Goal: Task Accomplishment & Management: Use online tool/utility

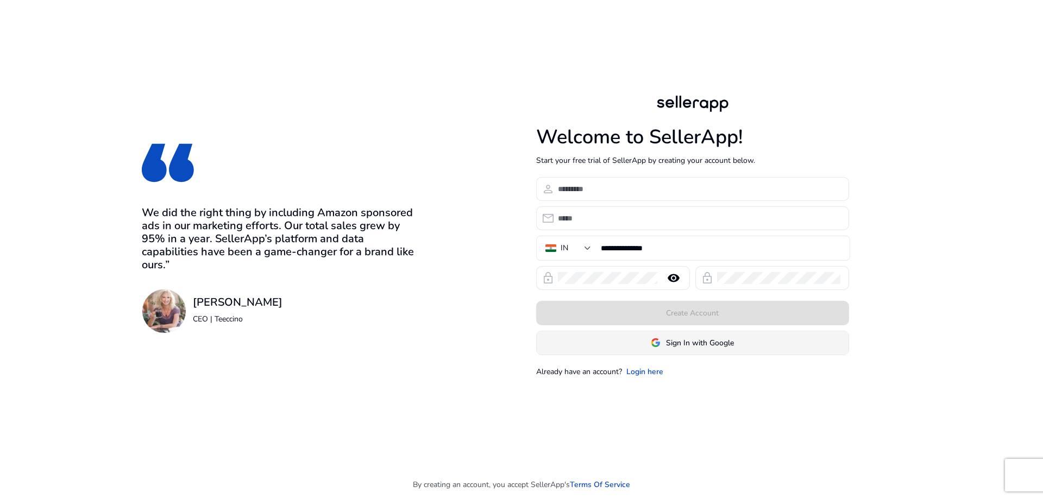
click at [684, 340] on span "Sign In with Google" at bounding box center [700, 342] width 68 height 11
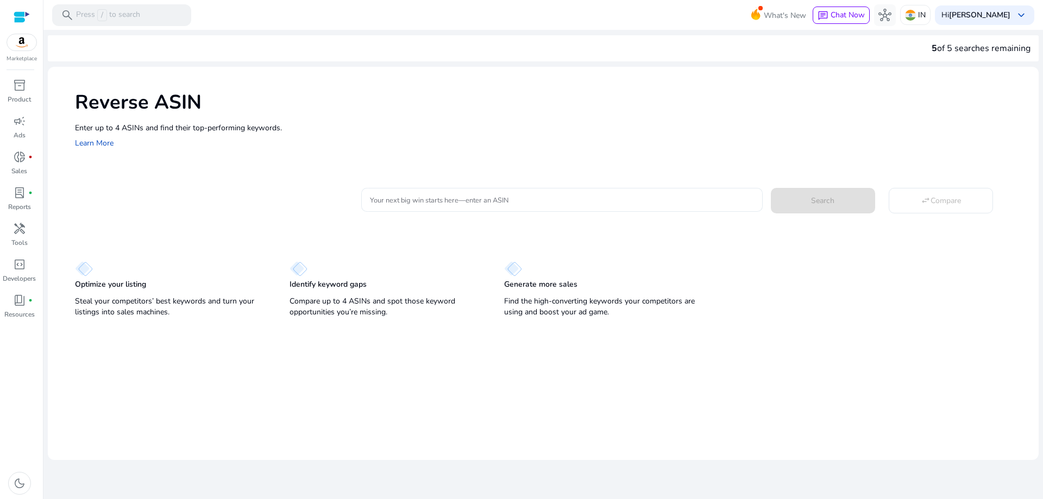
click at [445, 199] on input "Your next big win starts here—enter an ASIN" at bounding box center [561, 200] width 383 height 12
